Goal: Find specific page/section: Find specific page/section

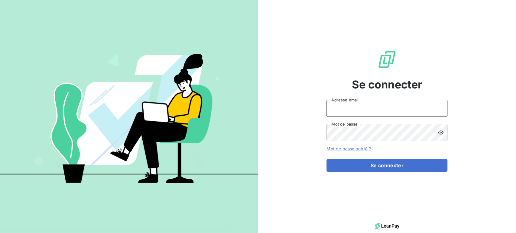
type input "[EMAIL_ADDRESS][DOMAIN_NAME]"
click at [398, 158] on form "[EMAIL_ADDRESS][DOMAIN_NAME] Adresse email Mot de passe Mot de passe oublié ? S…" at bounding box center [386, 136] width 121 height 72
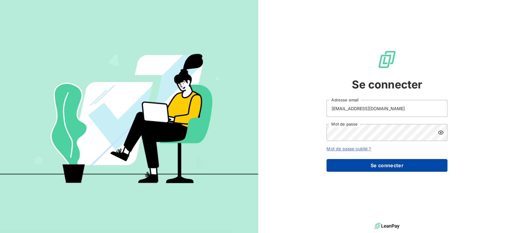
click at [394, 168] on button "Se connecter" at bounding box center [386, 165] width 121 height 13
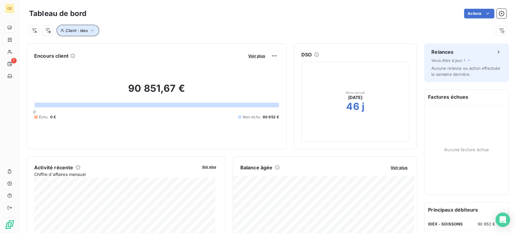
click at [77, 29] on span "Client : idex" at bounding box center [77, 30] width 22 height 5
drag, startPoint x: 171, startPoint y: 44, endPoint x: 139, endPoint y: 46, distance: 32.1
click at [138, 46] on div "Client Contient like idex" at bounding box center [143, 46] width 166 height 13
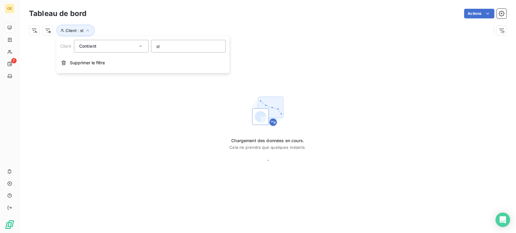
type input "stg"
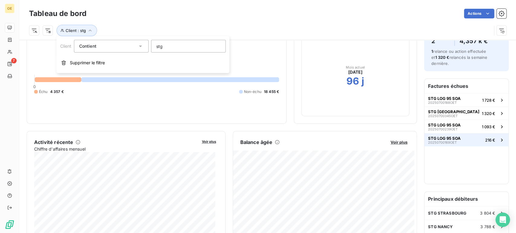
scroll to position [101, 0]
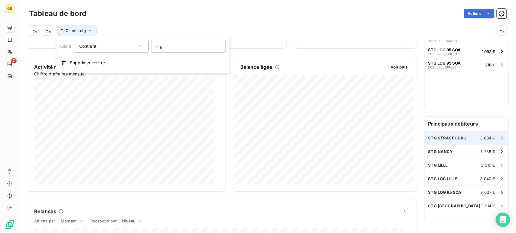
click at [442, 139] on span "STG STRASBOURG" at bounding box center [447, 138] width 38 height 5
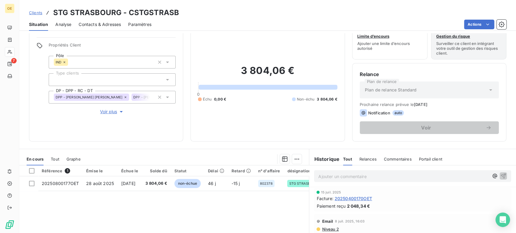
scroll to position [34, 0]
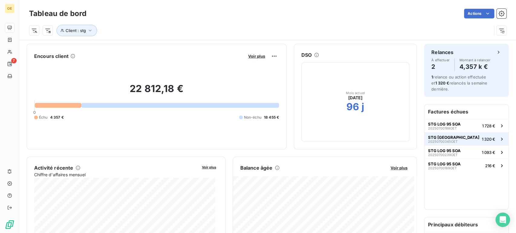
click at [442, 136] on span "STG [GEOGRAPHIC_DATA]" at bounding box center [453, 137] width 51 height 5
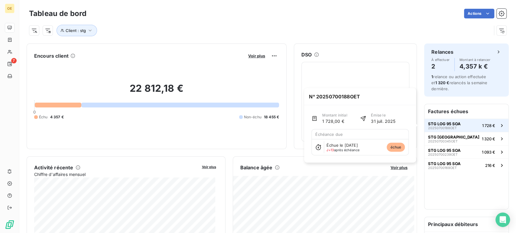
click at [447, 125] on span "STG LOG 95 SOA" at bounding box center [444, 123] width 33 height 5
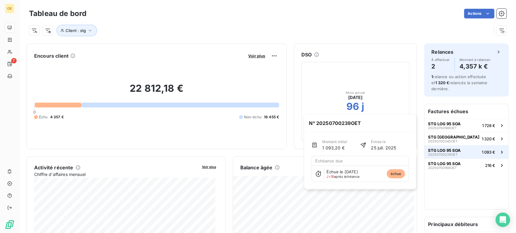
click at [443, 148] on span "STG LOG 95 SOA" at bounding box center [444, 150] width 33 height 5
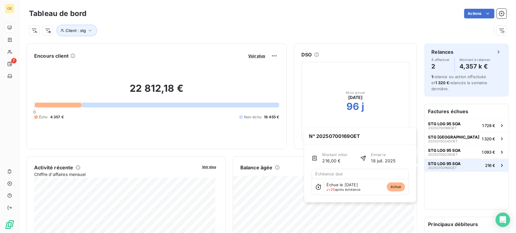
click at [445, 163] on span "STG LOG 95 SOA" at bounding box center [444, 163] width 33 height 5
